Goal: Find specific page/section: Find specific page/section

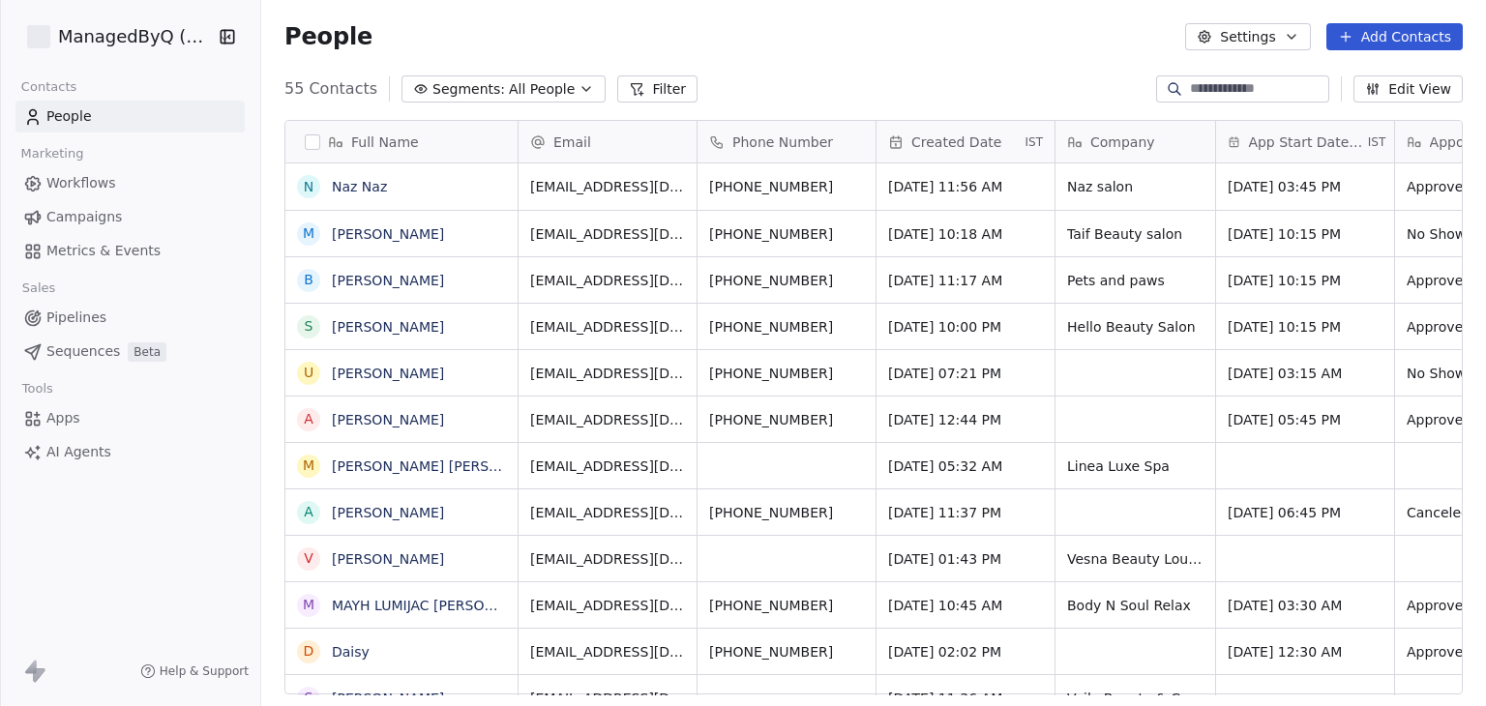
scroll to position [605, 1209]
click at [158, 32] on html "ManagedByQ (FZE) Contacts People Marketing Workflows Campaigns Metrics & Events…" at bounding box center [743, 353] width 1486 height 706
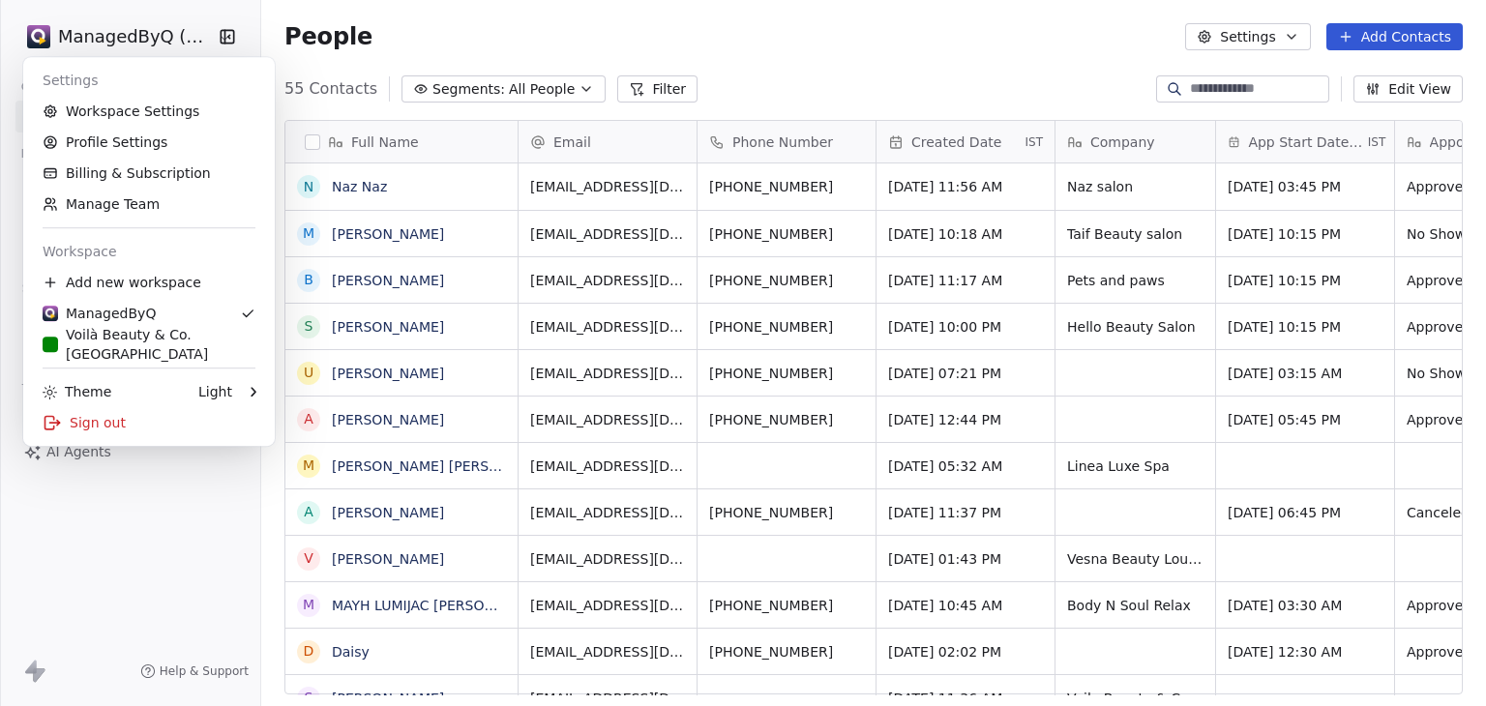
click at [611, 42] on html "ManagedByQ (FZE) Contacts People Marketing Workflows Campaigns Metrics & Events…" at bounding box center [743, 353] width 1486 height 706
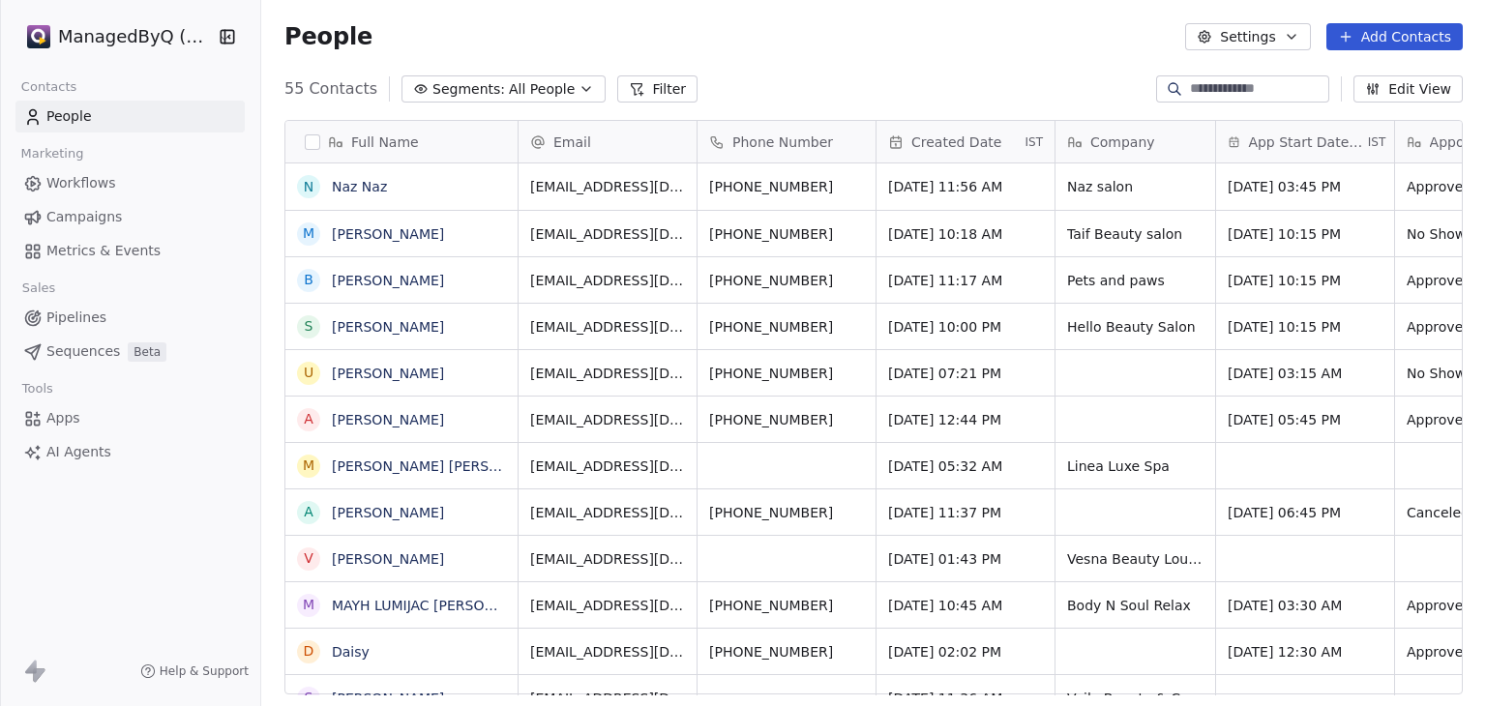
click at [1277, 94] on input at bounding box center [1257, 88] width 135 height 19
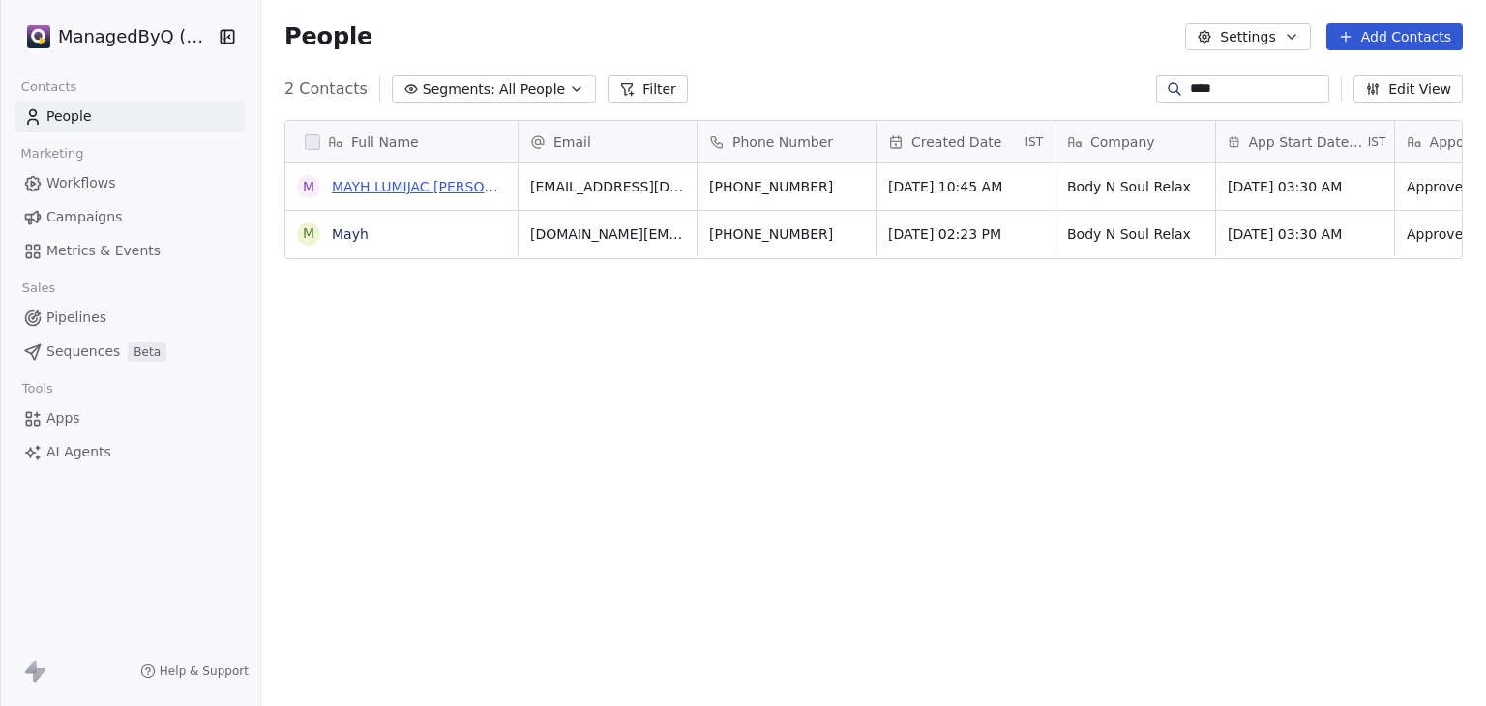
type input "****"
click at [437, 184] on link "MAYH LUMIJAC [PERSON_NAME]" at bounding box center [439, 186] width 214 height 15
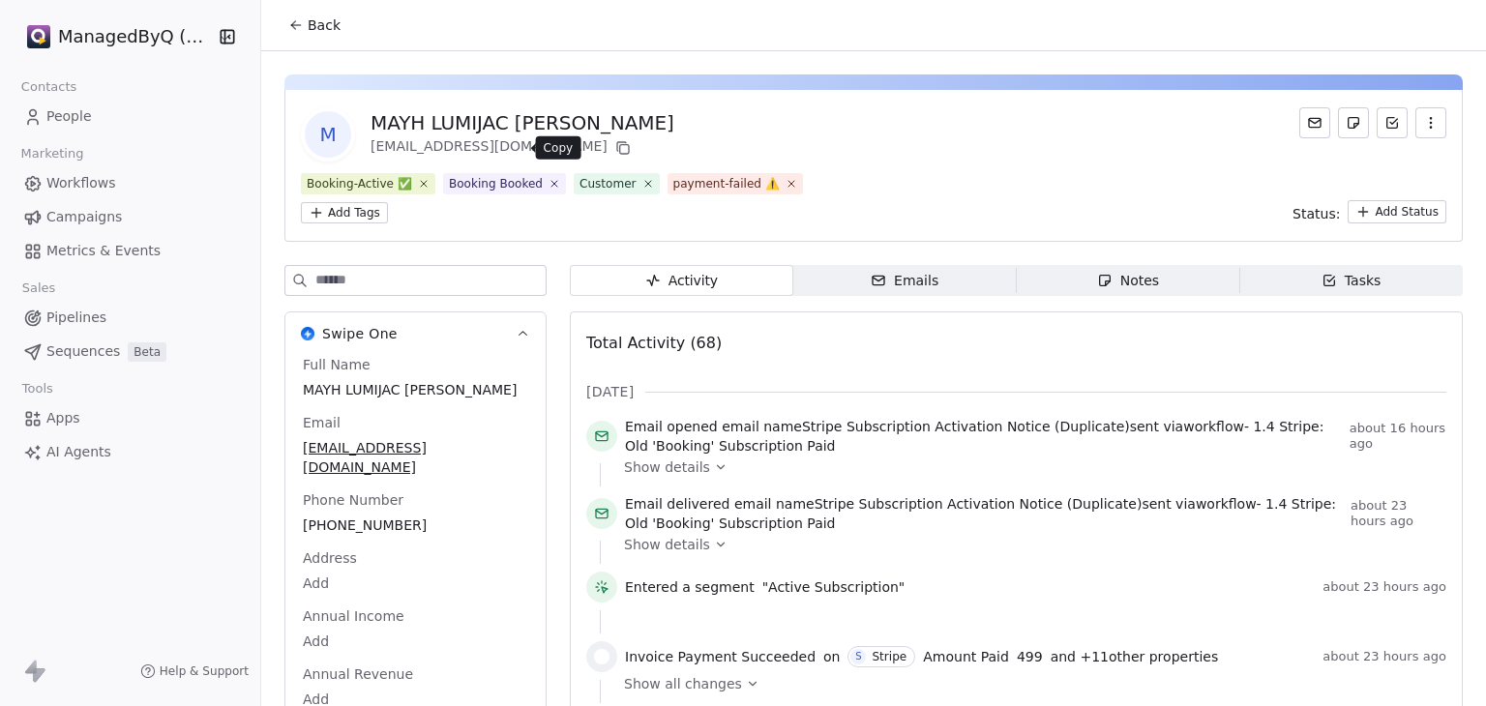
click at [615, 145] on icon at bounding box center [622, 147] width 15 height 15
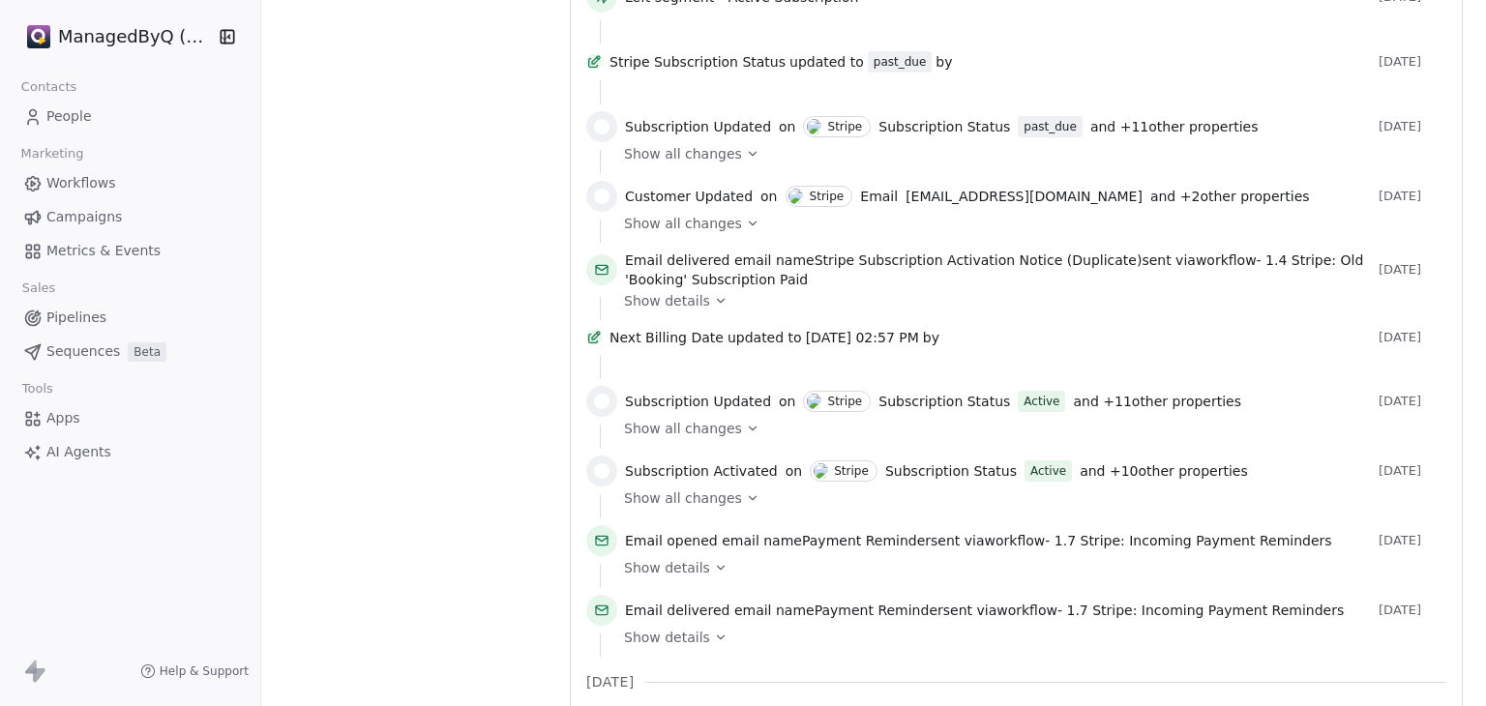
scroll to position [1838, 0]
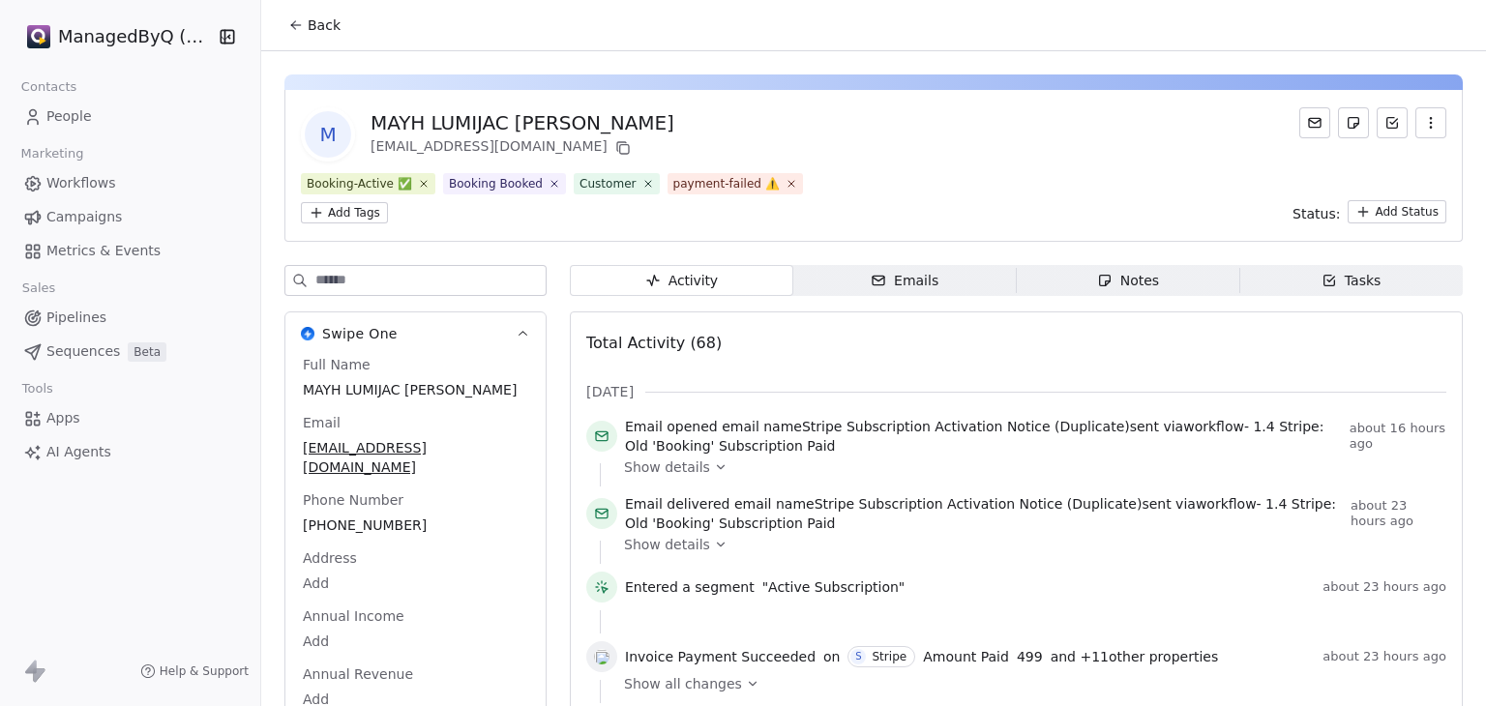
click at [98, 186] on span "Workflows" at bounding box center [81, 183] width 70 height 20
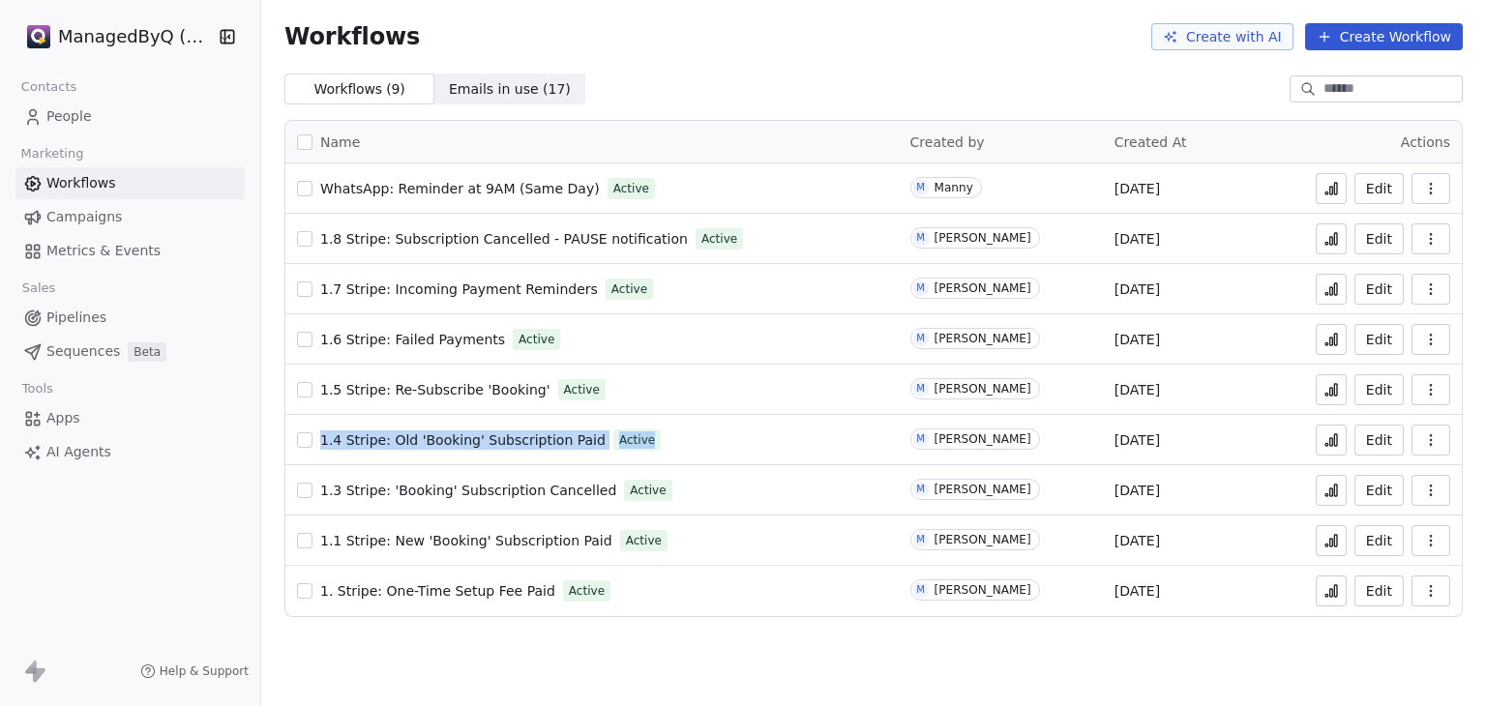
drag, startPoint x: 658, startPoint y: 437, endPoint x: 320, endPoint y: 446, distance: 337.6
click at [320, 446] on div "1.4 Stripe: Old 'Booking' Subscription Paid Active" at bounding box center [592, 440] width 590 height 27
copy div "1.4 Stripe: Old 'Booking' Subscription Paid Active"
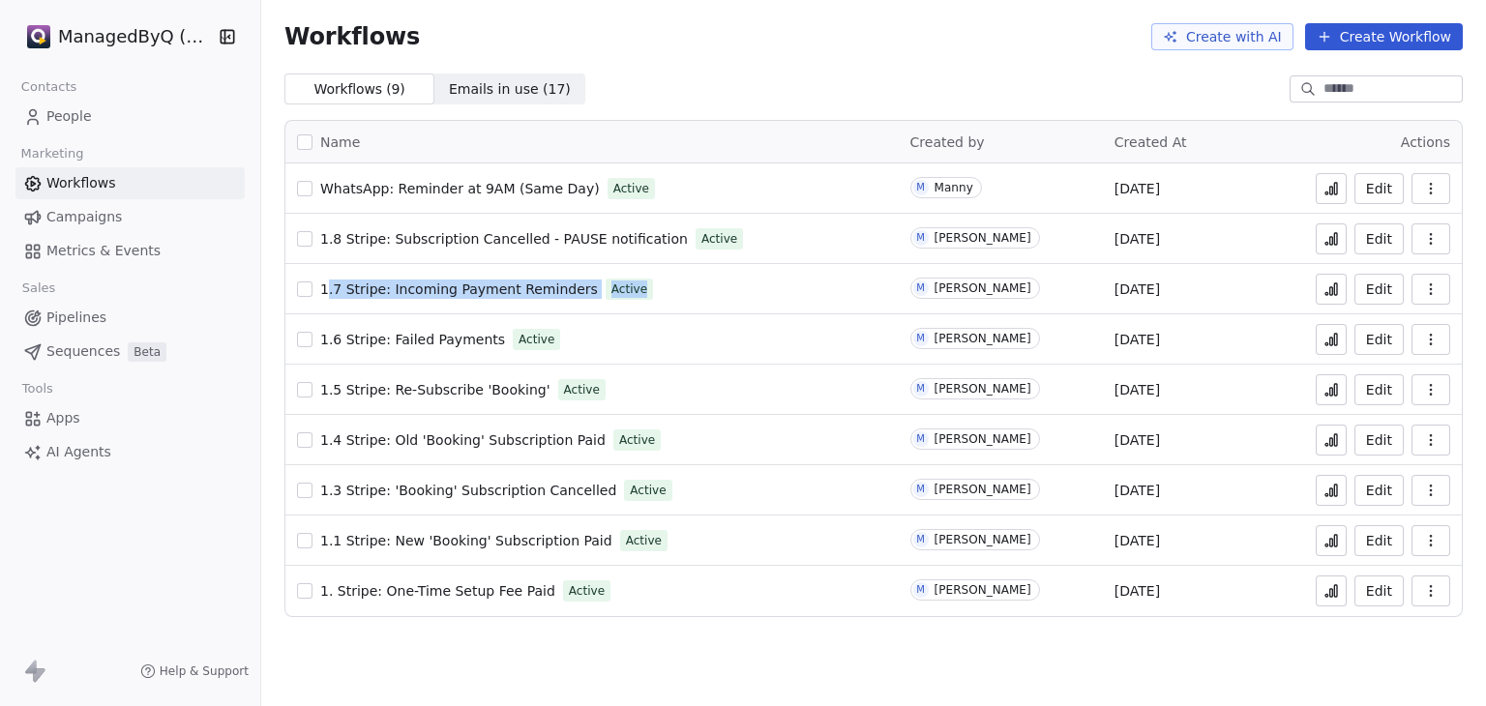
drag, startPoint x: 659, startPoint y: 287, endPoint x: 323, endPoint y: 293, distance: 335.6
click at [323, 293] on div "1.7 Stripe: Incoming Payment Reminders Active" at bounding box center [592, 289] width 590 height 27
click at [613, 286] on span "Active" at bounding box center [629, 288] width 36 height 17
drag, startPoint x: 669, startPoint y: 285, endPoint x: 317, endPoint y: 301, distance: 352.4
click at [317, 301] on div "1.7 Stripe: Incoming Payment Reminders Active" at bounding box center [592, 289] width 590 height 27
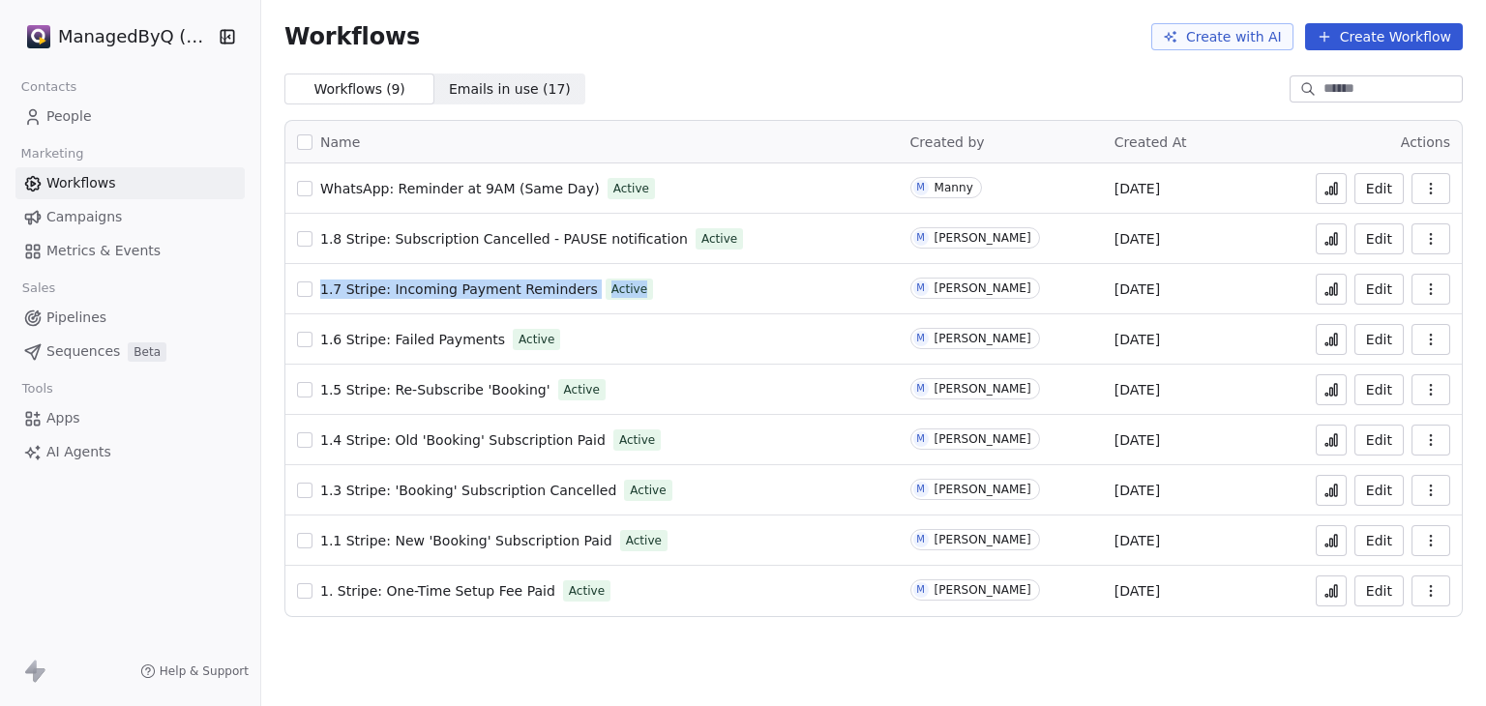
copy div "1.7 Stripe: Incoming Payment Reminders Active"
click at [662, 74] on div "Workflows ( 9 ) Workflows ( 9 ) Emails in use ( 17 ) Emails in use ( 17 )" at bounding box center [873, 89] width 1224 height 31
